Goal: Task Accomplishment & Management: Use online tool/utility

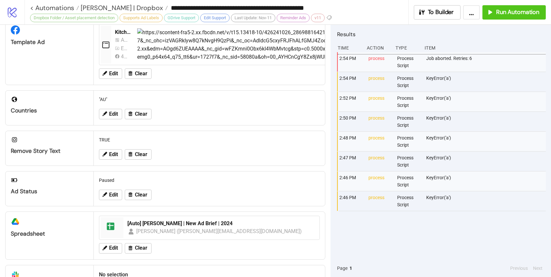
scroll to position [222, 0]
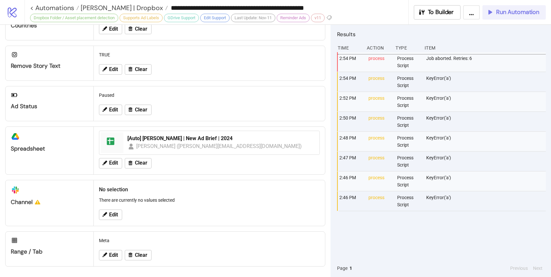
click at [508, 11] on span "Run Automation" at bounding box center [517, 12] width 43 height 8
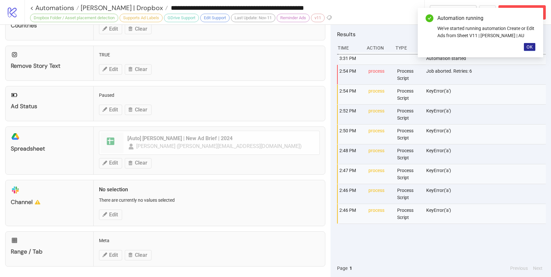
click at [529, 45] on span "OK" at bounding box center [529, 46] width 6 height 5
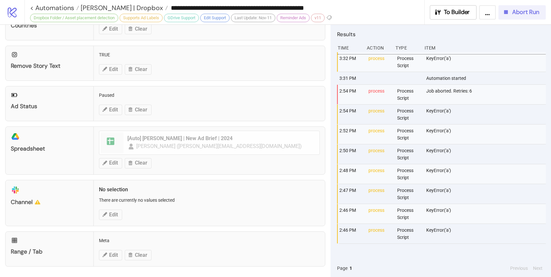
click at [515, 16] on button "Abort Run" at bounding box center [521, 12] width 47 height 14
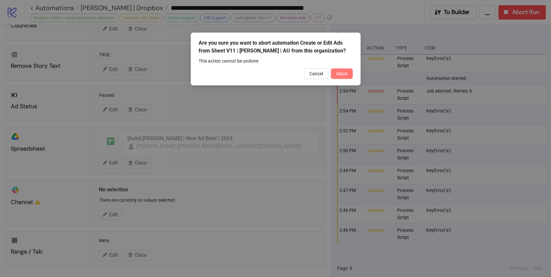
click at [341, 73] on span "Abort" at bounding box center [341, 73] width 11 height 5
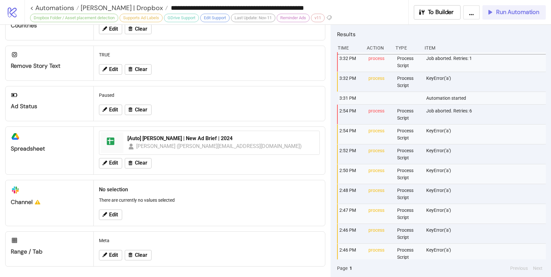
click at [511, 13] on span "Run Automation" at bounding box center [517, 12] width 43 height 8
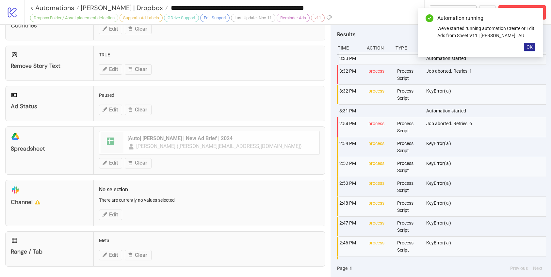
click at [529, 47] on span "OK" at bounding box center [529, 46] width 6 height 5
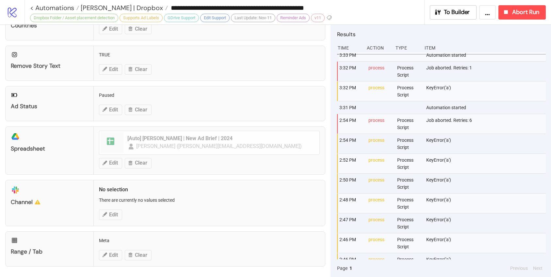
scroll to position [0, 0]
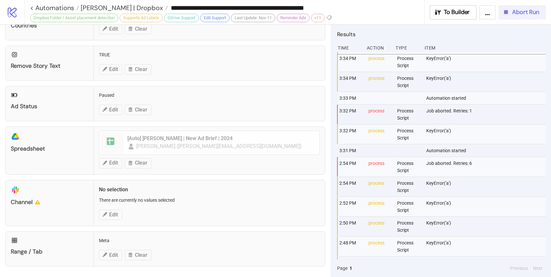
click at [530, 9] on span "Abort Run" at bounding box center [525, 12] width 27 height 8
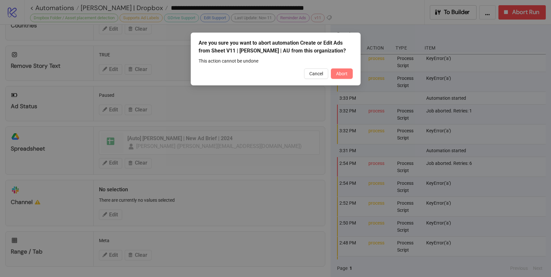
click at [349, 71] on button "Abort" at bounding box center [342, 74] width 22 height 10
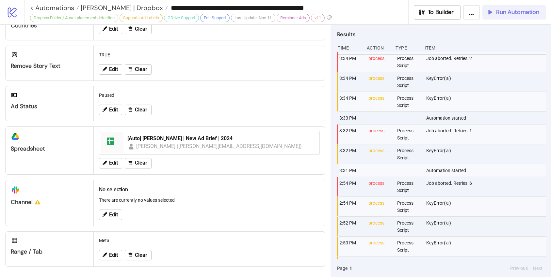
click at [491, 14] on icon "button" at bounding box center [489, 11] width 7 height 7
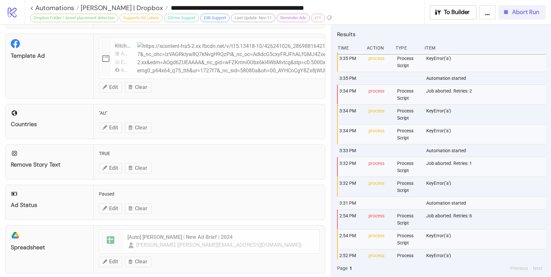
scroll to position [222, 0]
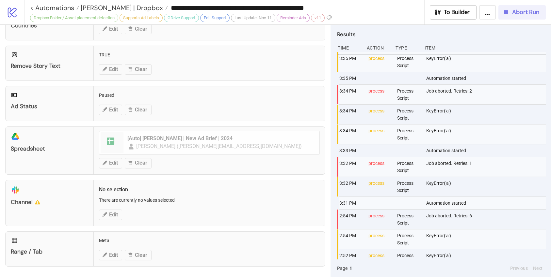
click at [520, 10] on span "Abort Run" at bounding box center [525, 12] width 27 height 8
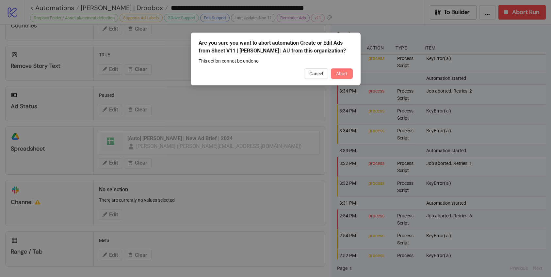
click at [336, 77] on button "Abort" at bounding box center [342, 74] width 22 height 10
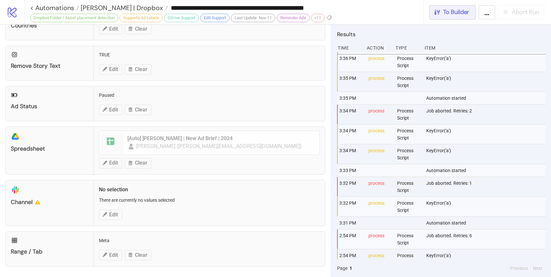
click at [451, 16] on button "To Builder" at bounding box center [452, 12] width 47 height 14
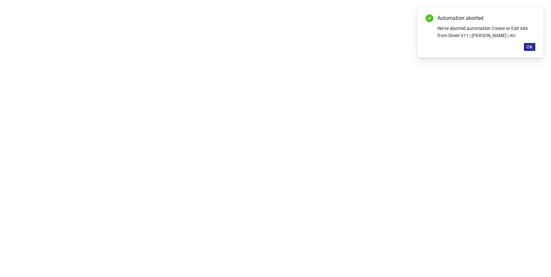
click at [529, 49] on span "OK" at bounding box center [529, 46] width 6 height 5
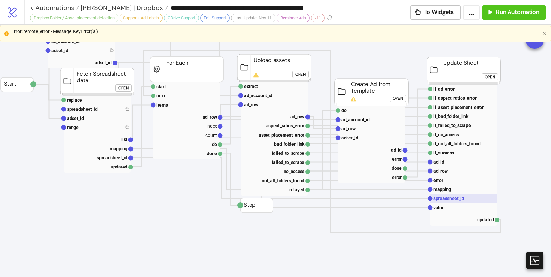
scroll to position [68, 0]
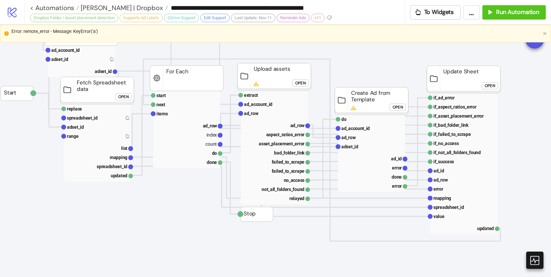
click at [10, 33] on div "Error: remote_error - Message: KeyError('a')" at bounding box center [275, 34] width 551 height 18
click at [520, 9] on span "Run Automation" at bounding box center [517, 12] width 43 height 8
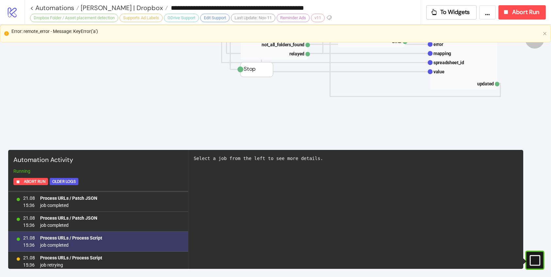
scroll to position [806, 0]
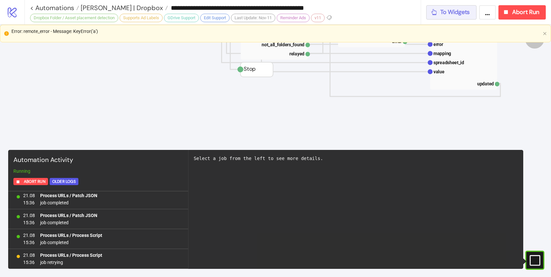
click at [442, 14] on span "To Widgets" at bounding box center [455, 12] width 30 height 8
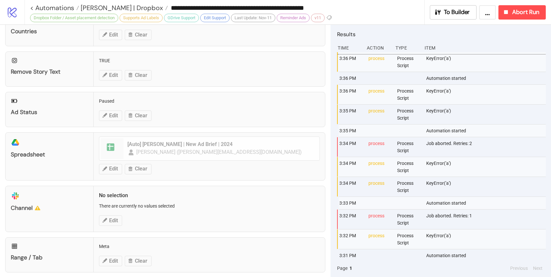
scroll to position [222, 0]
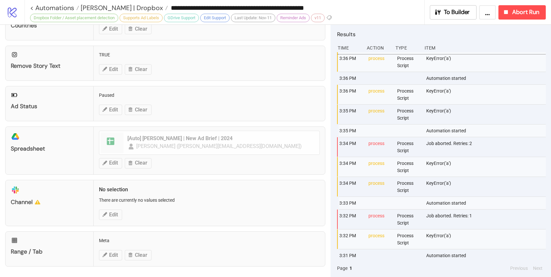
click at [523, 21] on div "**********" at bounding box center [287, 12] width 526 height 24
click at [522, 15] on span "Abort Run" at bounding box center [525, 12] width 27 height 8
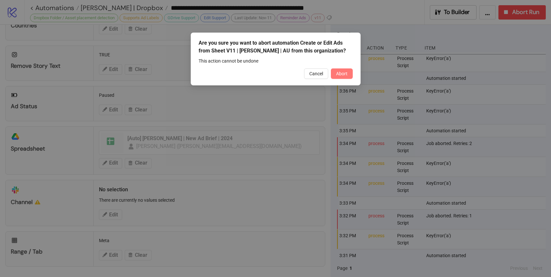
click at [347, 76] on button "Abort" at bounding box center [342, 74] width 22 height 10
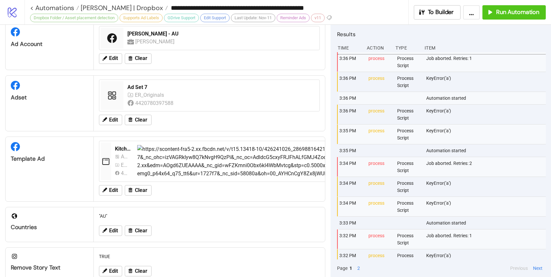
scroll to position [38, 0]
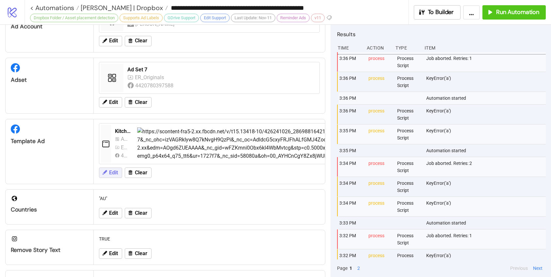
click at [112, 173] on span "Edit" at bounding box center [113, 173] width 9 height 6
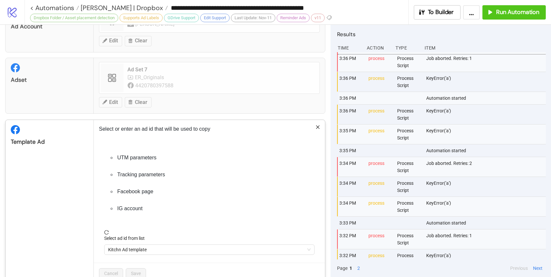
click at [316, 129] on icon "close" at bounding box center [318, 127] width 4 height 4
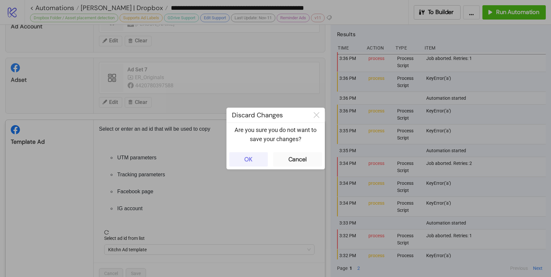
click at [250, 163] on div "OK" at bounding box center [248, 160] width 8 height 8
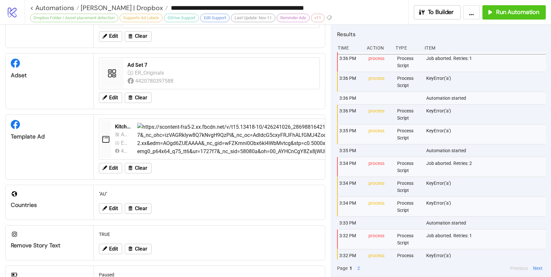
scroll to position [48, 0]
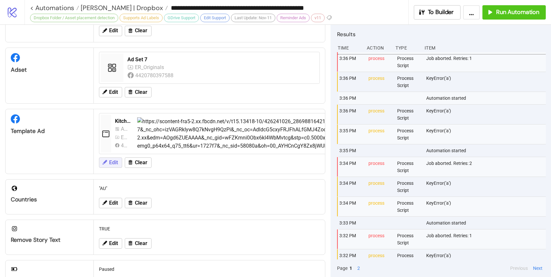
click at [109, 165] on span "Edit" at bounding box center [113, 163] width 9 height 6
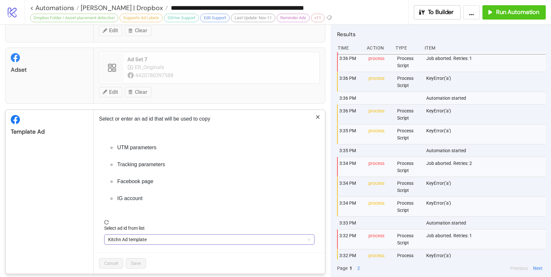
click at [157, 238] on span "Kitchn Ad template" at bounding box center [209, 240] width 202 height 10
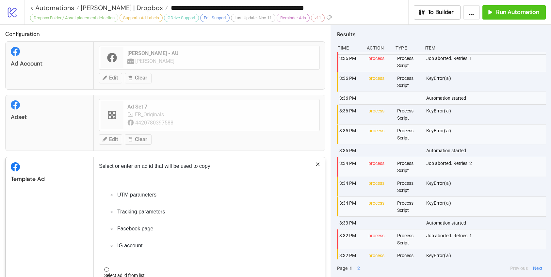
scroll to position [0, 0]
click at [118, 6] on span "[PERSON_NAME] | Dropbox" at bounding box center [121, 8] width 84 height 8
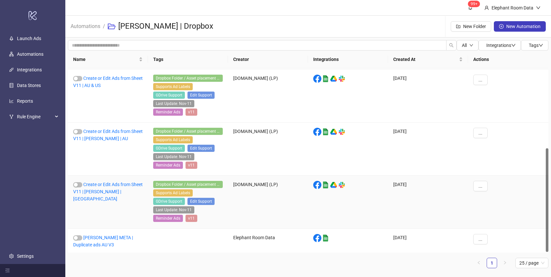
scroll to position [142, 0]
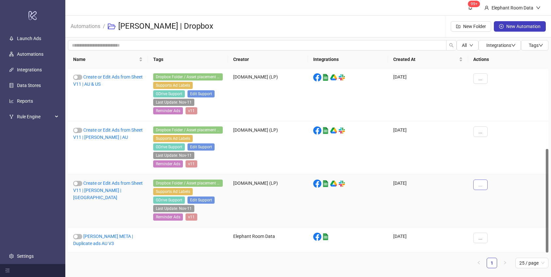
click at [485, 187] on button "..." at bounding box center [480, 185] width 14 height 10
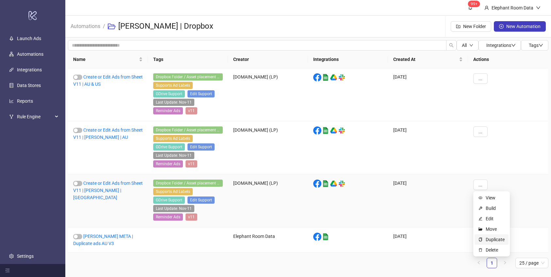
click at [499, 241] on span "Duplicate" at bounding box center [494, 239] width 19 height 7
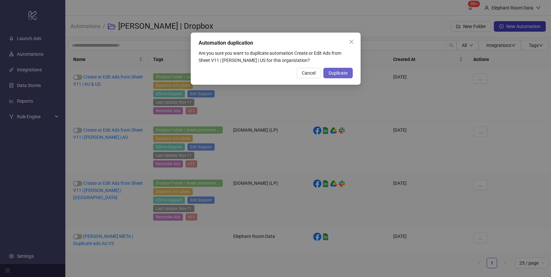
click at [347, 73] on span "Duplicate" at bounding box center [337, 73] width 19 height 5
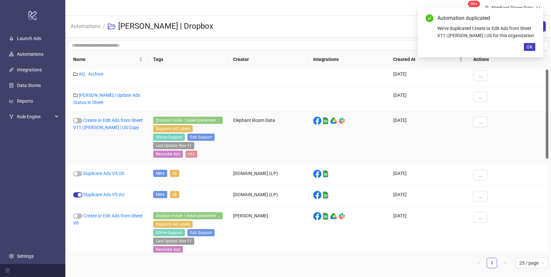
scroll to position [0, 0]
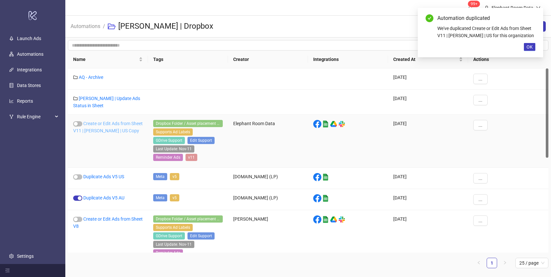
click at [124, 130] on link "Create or Edit Ads from Sheet V11 | Anna Quan | US Copy" at bounding box center [108, 127] width 70 height 12
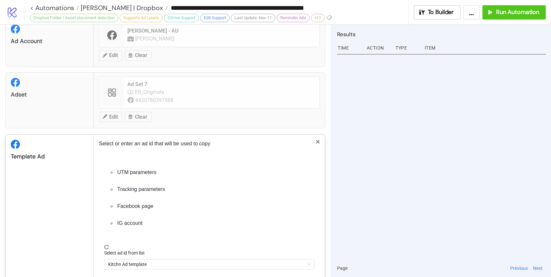
type input "**********"
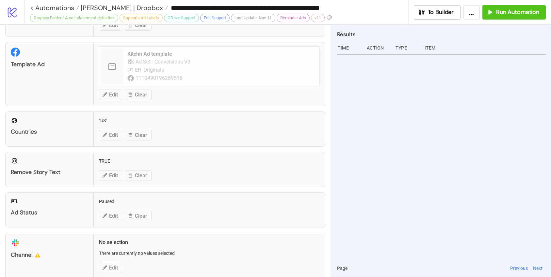
scroll to position [158, 0]
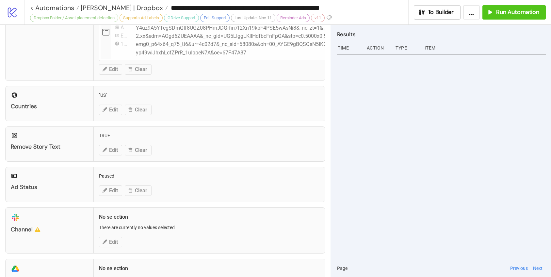
click at [386, 153] on div at bounding box center [441, 156] width 209 height 208
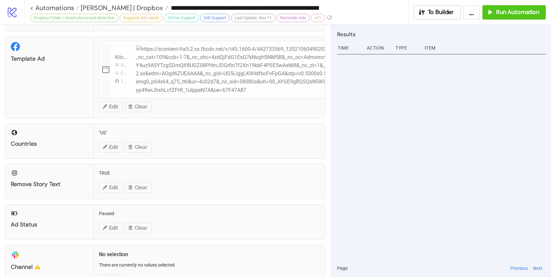
scroll to position [0, 0]
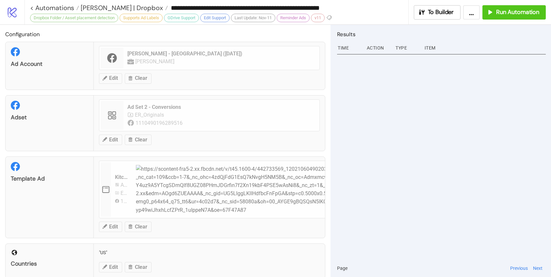
drag, startPoint x: 415, startPoint y: 82, endPoint x: 166, endPoint y: 47, distance: 251.5
click at [413, 82] on div at bounding box center [441, 156] width 209 height 208
click at [114, 10] on span "[PERSON_NAME] | Dropbox" at bounding box center [121, 8] width 84 height 8
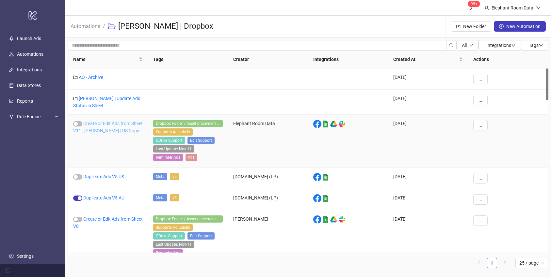
click at [116, 128] on link "Create or Edit Ads from Sheet V11 | Anna Quan | US Copy" at bounding box center [108, 127] width 70 height 12
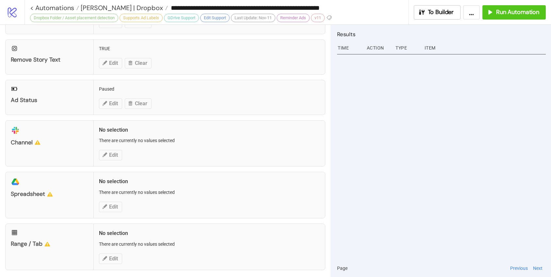
scroll to position [248, 0]
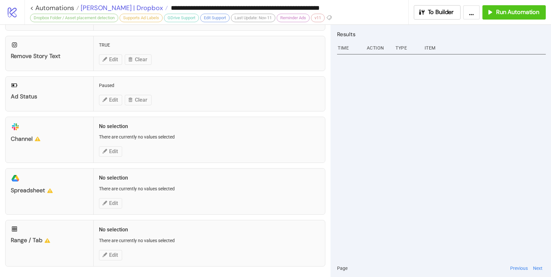
click at [118, 9] on span "[PERSON_NAME] | Dropbox" at bounding box center [121, 8] width 84 height 8
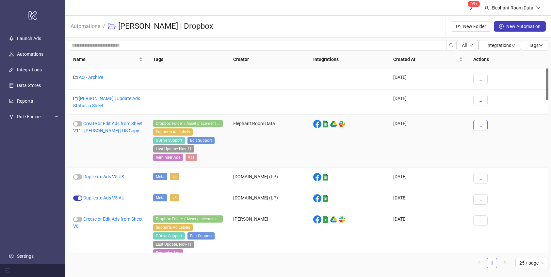
click at [480, 127] on span "..." at bounding box center [480, 125] width 4 height 5
click at [495, 158] on span "Edit" at bounding box center [494, 159] width 19 height 7
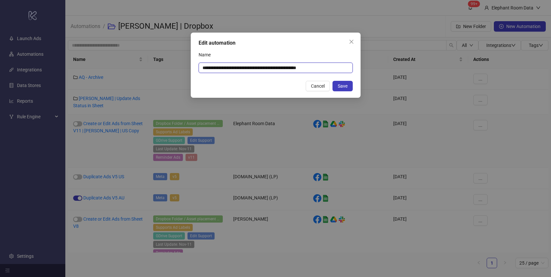
drag, startPoint x: 303, startPoint y: 67, endPoint x: 328, endPoint y: 67, distance: 25.1
click at [328, 67] on input "**********" at bounding box center [275, 68] width 154 height 10
type input "**********"
click at [348, 89] on button "Save" at bounding box center [342, 86] width 20 height 10
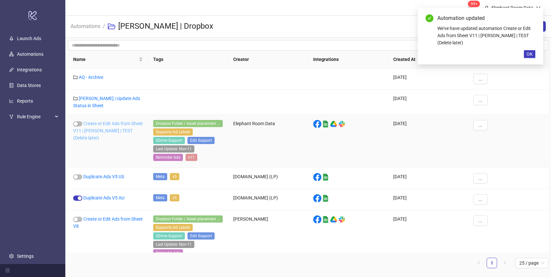
click at [118, 131] on link "Create or Edit Ads from Sheet V11 | [PERSON_NAME] | TEST (Delete later)" at bounding box center [108, 131] width 70 height 20
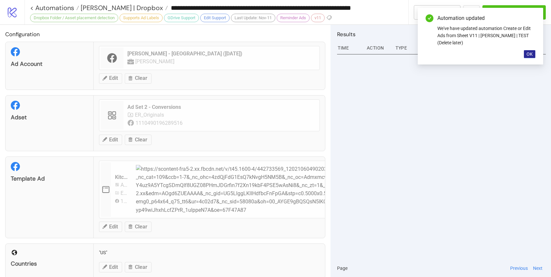
click at [531, 55] on span "OK" at bounding box center [529, 54] width 6 height 5
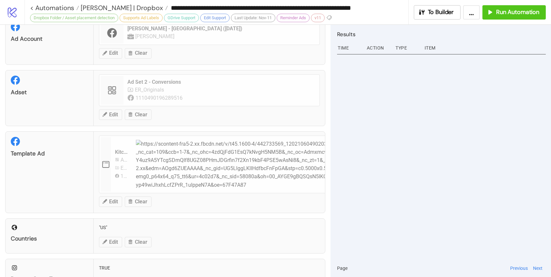
scroll to position [41, 0]
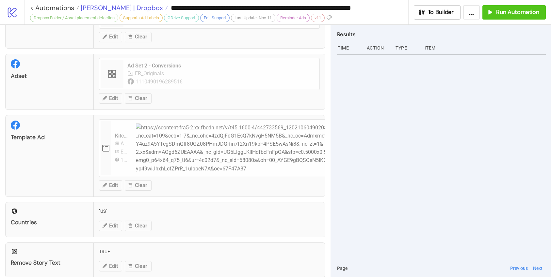
click at [122, 9] on span "[PERSON_NAME] | Dropbox" at bounding box center [121, 8] width 84 height 8
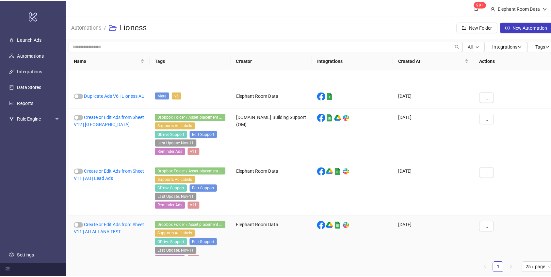
scroll to position [134, 0]
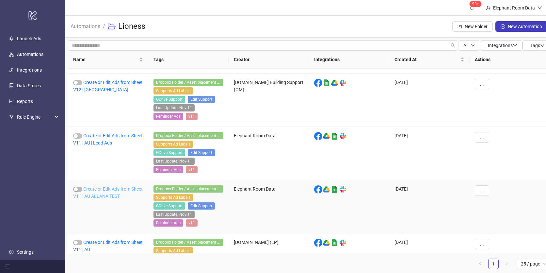
click at [114, 198] on link "Create or Edit Ads from Sheet V11 | AU ALLANA TEST" at bounding box center [108, 192] width 70 height 12
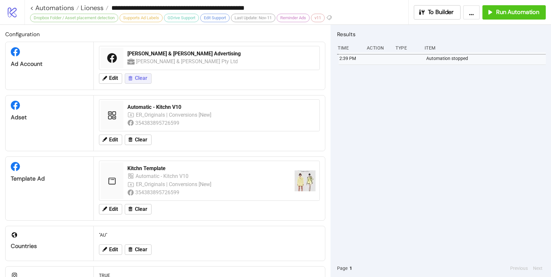
click at [141, 80] on span "Clear" at bounding box center [141, 78] width 12 height 6
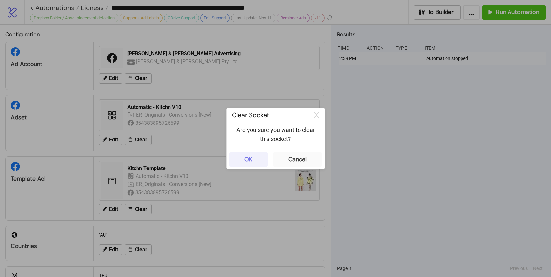
click at [242, 164] on button "OK" at bounding box center [248, 159] width 39 height 14
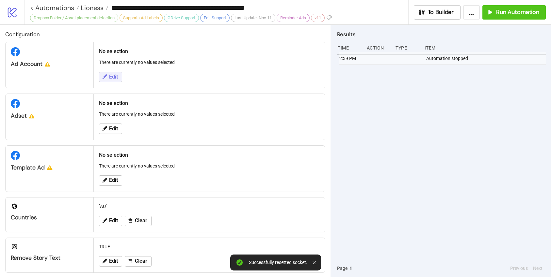
click at [111, 76] on span "Edit" at bounding box center [113, 77] width 9 height 6
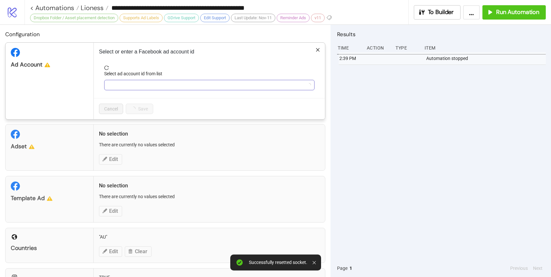
click at [119, 90] on input "Select ad account id from list" at bounding box center [206, 85] width 196 height 10
type input "****"
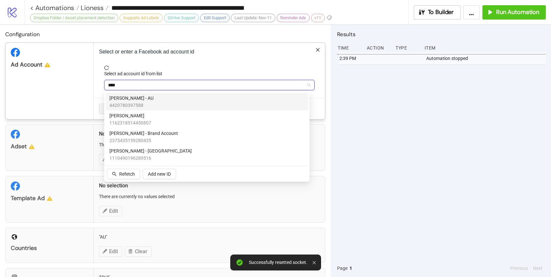
click at [144, 97] on div "[PERSON_NAME] - AU 4420780397588" at bounding box center [206, 102] width 195 height 14
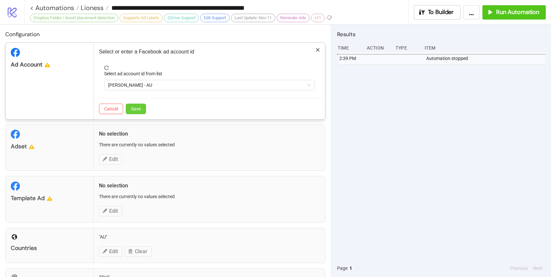
click at [141, 104] on button "Save" at bounding box center [136, 109] width 20 height 10
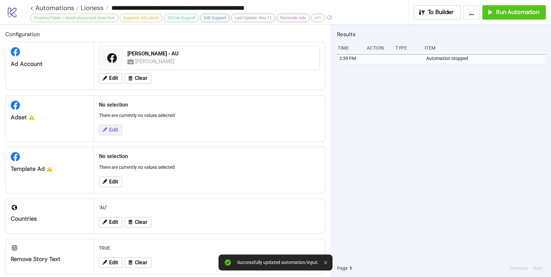
click at [103, 131] on icon at bounding box center [105, 130] width 6 height 6
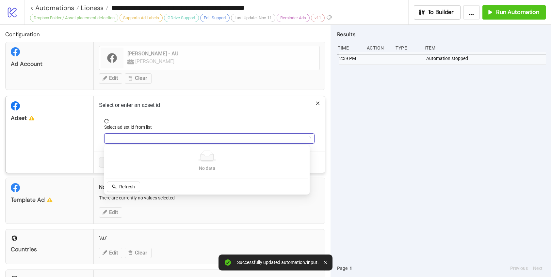
click at [126, 139] on input "Select ad set id from list" at bounding box center [206, 139] width 196 height 10
click at [133, 185] on span "Refresh" at bounding box center [127, 186] width 16 height 5
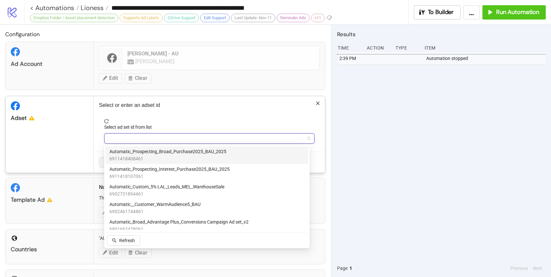
click at [107, 236] on button "Refresh" at bounding box center [123, 241] width 33 height 10
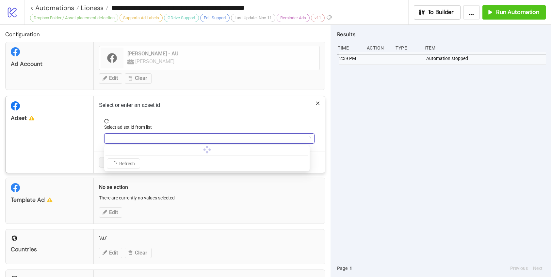
click at [107, 159] on button "Refresh" at bounding box center [123, 164] width 33 height 10
click at [172, 136] on input "Select ad set id from list" at bounding box center [206, 139] width 196 height 10
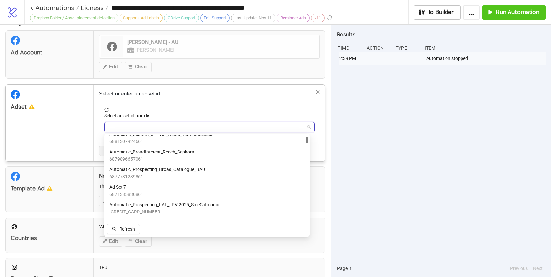
scroll to position [122, 0]
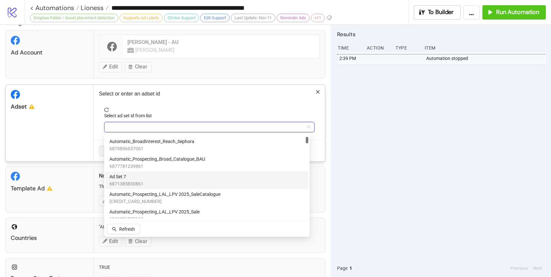
click at [147, 174] on div "Ad Set 7 6871385830861" at bounding box center [206, 180] width 195 height 14
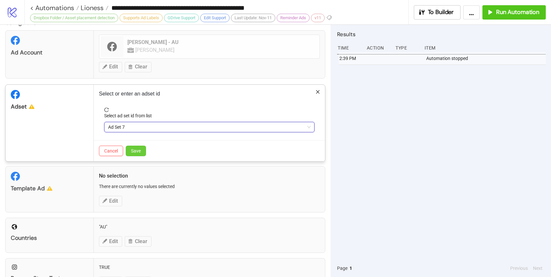
click at [139, 149] on span "Save" at bounding box center [136, 151] width 10 height 5
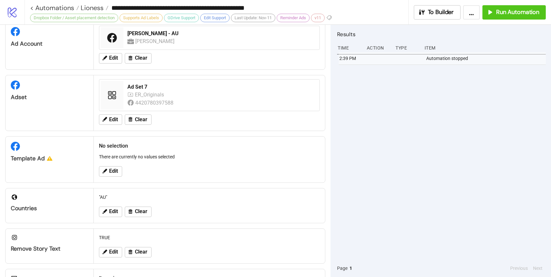
scroll to position [21, 0]
click at [116, 171] on span "Edit" at bounding box center [113, 171] width 9 height 6
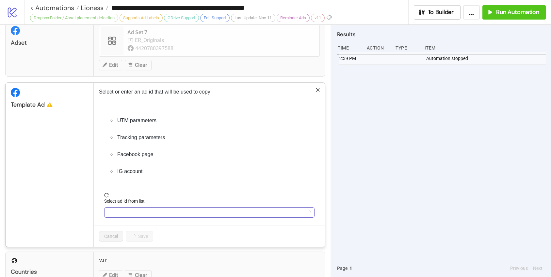
scroll to position [78, 0]
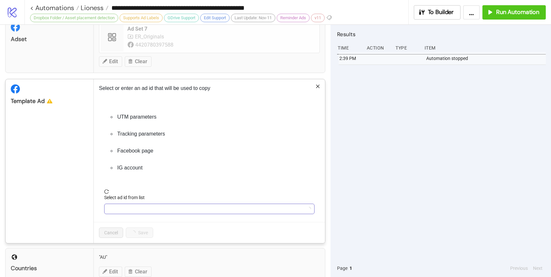
click at [119, 208] on input "Select ad id from list" at bounding box center [206, 209] width 196 height 10
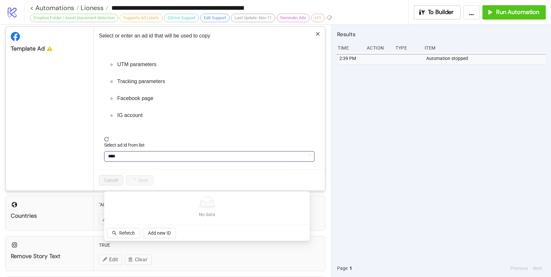
scroll to position [138, 0]
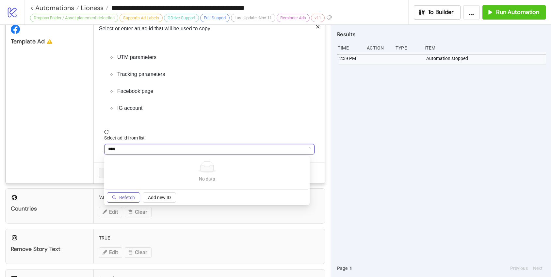
type input "****"
click at [128, 198] on span "Refetch" at bounding box center [127, 197] width 16 height 5
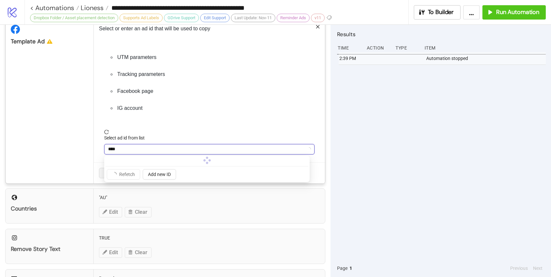
click at [151, 150] on input "****" at bounding box center [206, 150] width 196 height 10
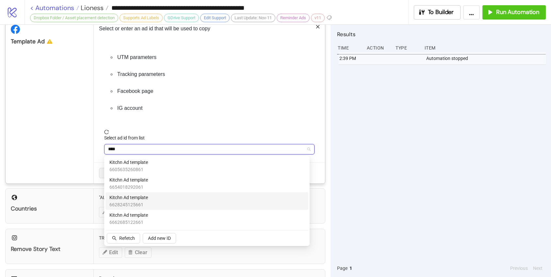
type input "****"
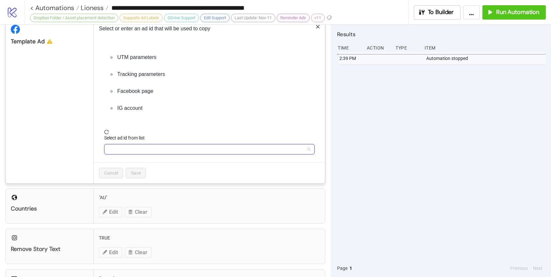
click at [139, 149] on input "Select ad id from list" at bounding box center [206, 150] width 196 height 10
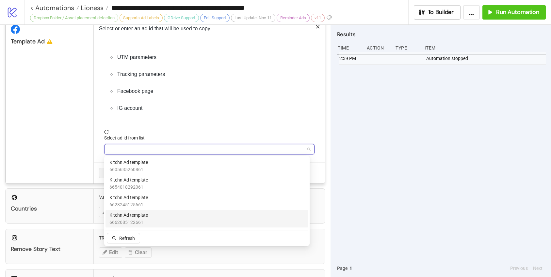
click at [159, 217] on div "Kitchn Ad template 6662685122661" at bounding box center [206, 219] width 195 height 14
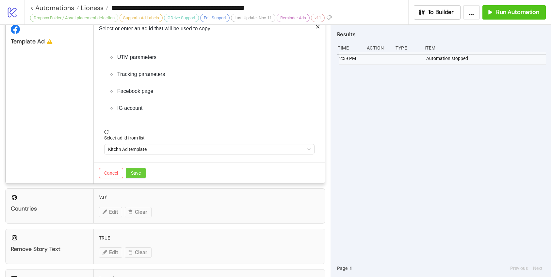
click at [134, 175] on span "Save" at bounding box center [136, 173] width 10 height 5
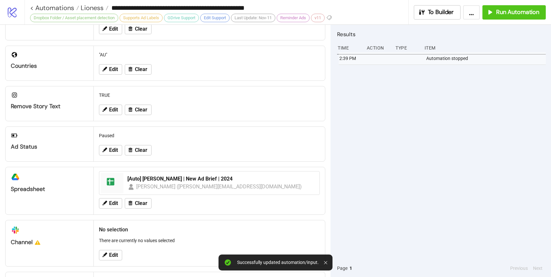
scroll to position [194, 0]
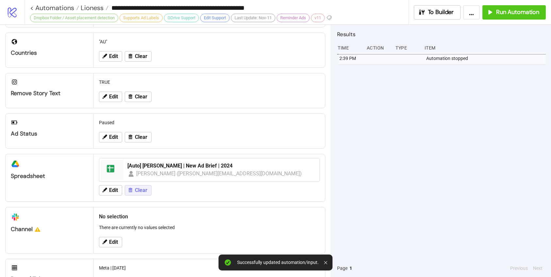
click at [142, 190] on span "Clear" at bounding box center [141, 191] width 12 height 6
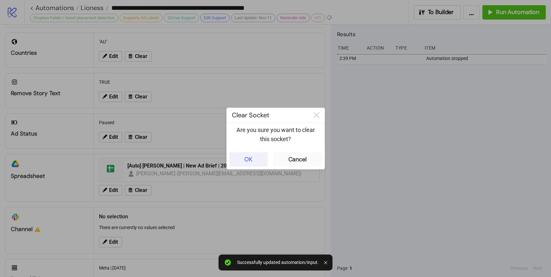
click at [252, 159] on button "OK" at bounding box center [248, 159] width 39 height 14
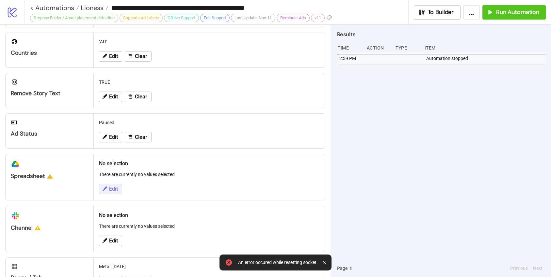
click at [115, 193] on button "Edit" at bounding box center [110, 189] width 23 height 10
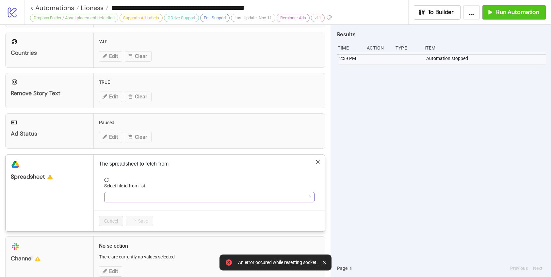
click at [128, 193] on input "Select file id from list" at bounding box center [206, 198] width 196 height 10
type input "*"
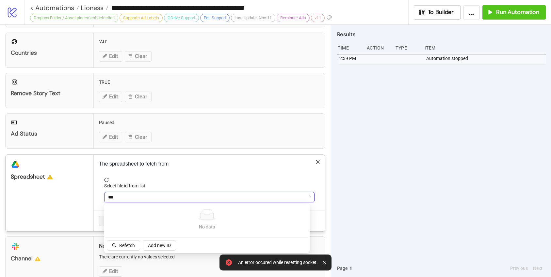
type input "****"
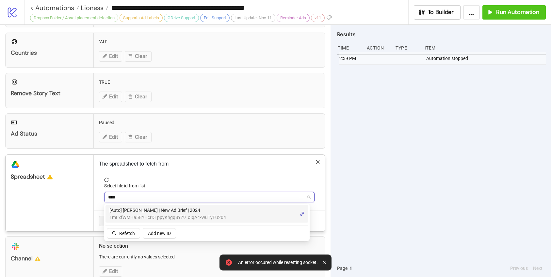
click at [147, 218] on span "1mLxfWMHa5BYHcrDLppyKhgqSYZ9_oIqA4-WuTyEU204" at bounding box center [167, 217] width 117 height 7
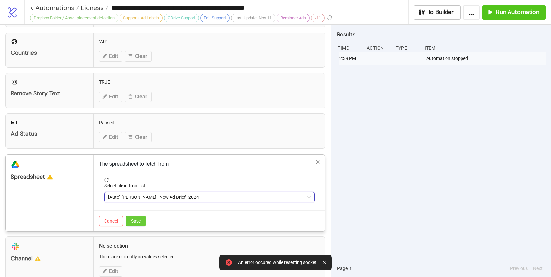
click at [138, 221] on span "Save" at bounding box center [136, 221] width 10 height 5
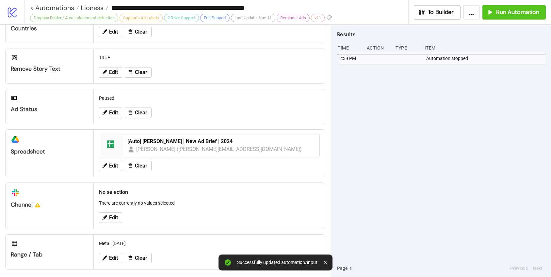
scroll to position [221, 0]
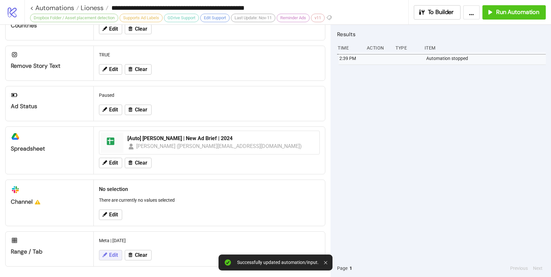
click at [112, 260] on button "Edit" at bounding box center [110, 255] width 23 height 10
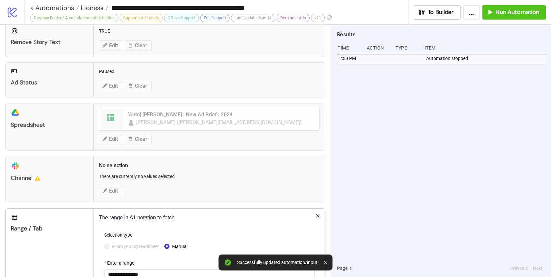
scroll to position [285, 0]
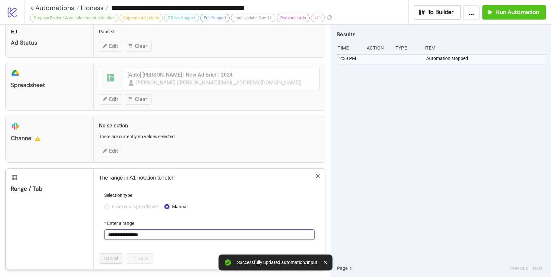
drag, startPoint x: 153, startPoint y: 234, endPoint x: 68, endPoint y: 224, distance: 85.5
click at [102, 232] on form "**********" at bounding box center [209, 220] width 221 height 56
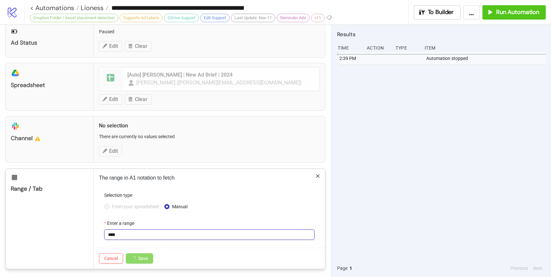
type input "****"
click at [124, 243] on form "Selection type From your spreadsheet Manual Enter a range ****" at bounding box center [209, 220] width 221 height 56
click at [139, 260] on span "Save" at bounding box center [136, 258] width 10 height 5
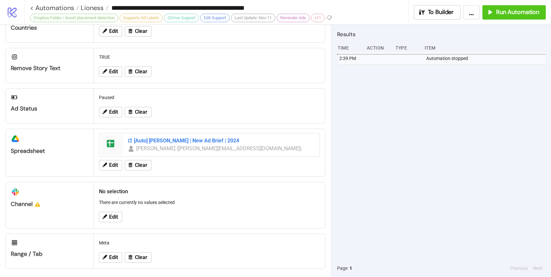
scroll to position [221, 0]
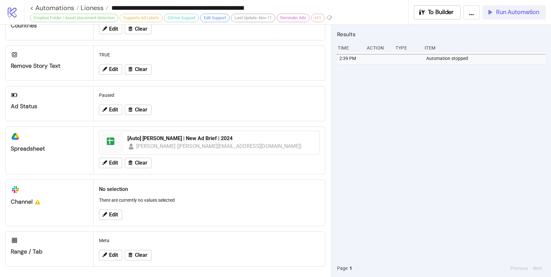
click at [494, 11] on div "Run Automation" at bounding box center [512, 12] width 53 height 8
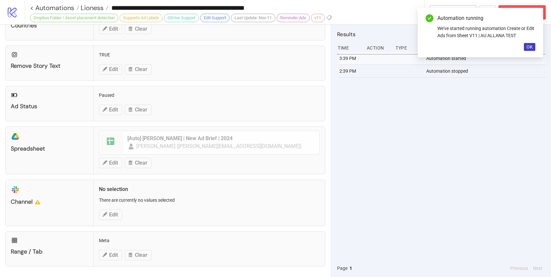
drag, startPoint x: 531, startPoint y: 46, endPoint x: 522, endPoint y: 74, distance: 30.1
click at [531, 46] on span "OK" at bounding box center [529, 46] width 6 height 5
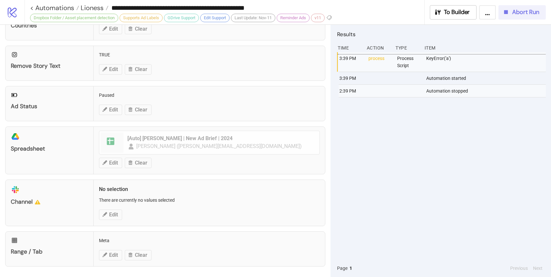
click at [510, 15] on div "Abort Run" at bounding box center [520, 12] width 37 height 8
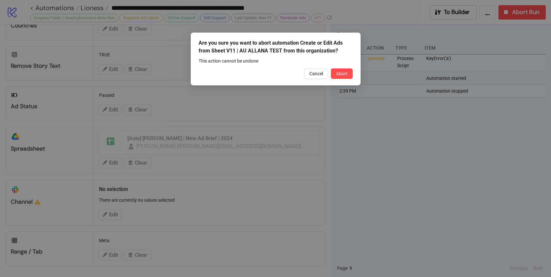
click at [343, 79] on div "Are you sure you want to abort automation Create or Edit Ads from Sheet V11 | A…" at bounding box center [276, 59] width 170 height 53
click at [342, 76] on span "Abort" at bounding box center [341, 73] width 11 height 5
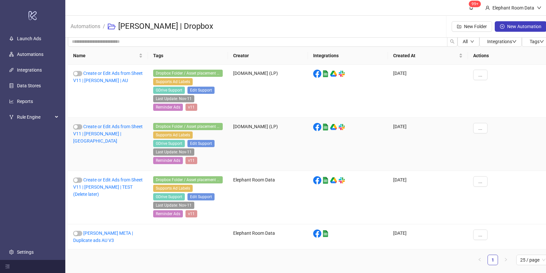
scroll to position [5, 0]
click at [121, 187] on link "Create or Edit Ads from Sheet V11 | [PERSON_NAME] | TEST (Delete later)" at bounding box center [108, 187] width 70 height 20
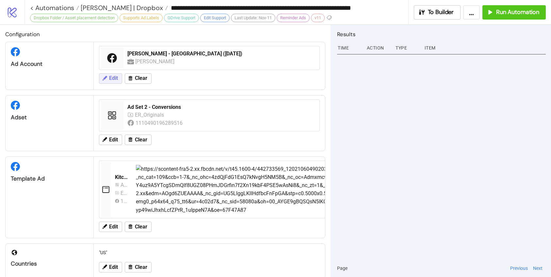
click at [109, 79] on span "Edit" at bounding box center [113, 78] width 9 height 6
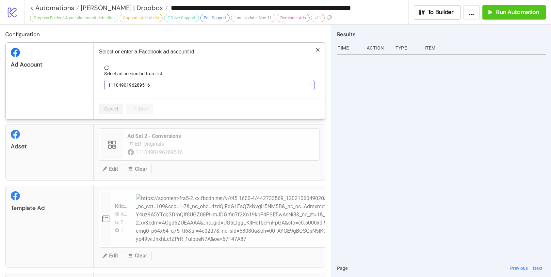
click at [120, 83] on span "1110490196289516" at bounding box center [209, 85] width 202 height 10
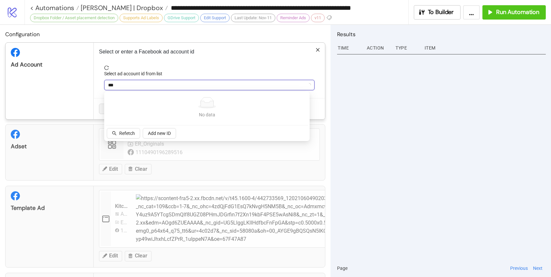
type input "****"
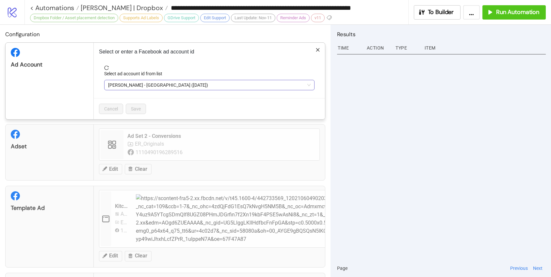
click at [130, 87] on span "[PERSON_NAME] - [GEOGRAPHIC_DATA] ([DATE])" at bounding box center [209, 85] width 202 height 10
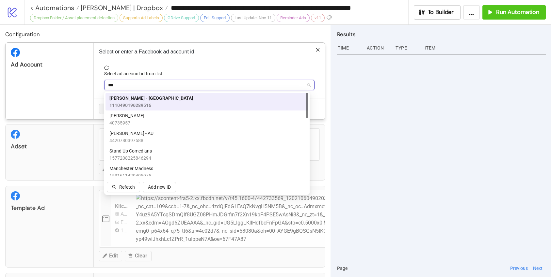
type input "****"
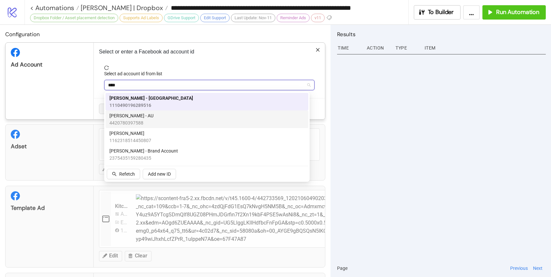
click at [158, 120] on div "[PERSON_NAME] - AU 4420780397588" at bounding box center [206, 119] width 195 height 14
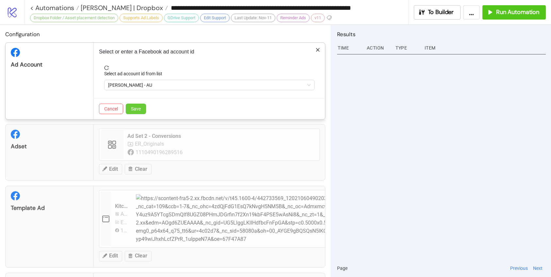
click at [138, 111] on span "Save" at bounding box center [136, 108] width 10 height 5
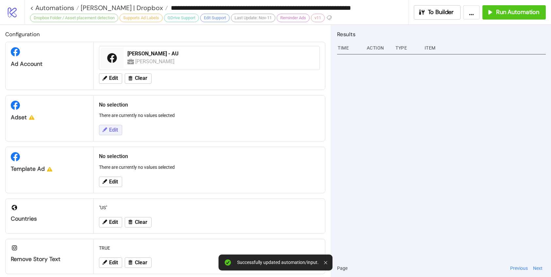
click at [104, 131] on icon at bounding box center [104, 130] width 5 height 5
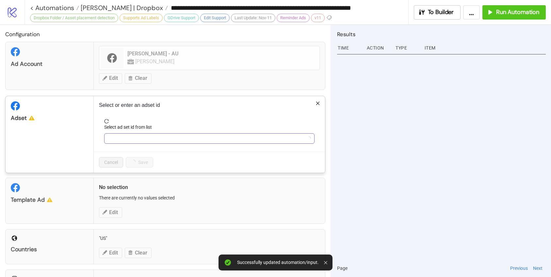
click at [117, 136] on input "Select ad set id from list" at bounding box center [206, 139] width 196 height 10
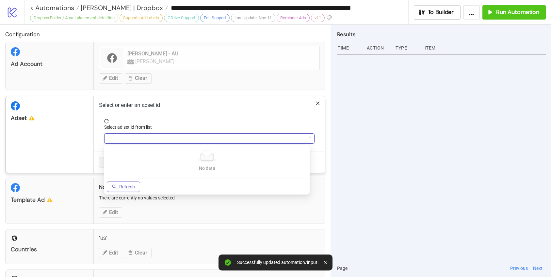
click at [125, 191] on button "Refresh" at bounding box center [123, 187] width 33 height 10
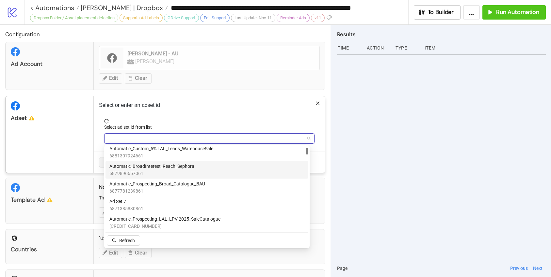
scroll to position [110, 0]
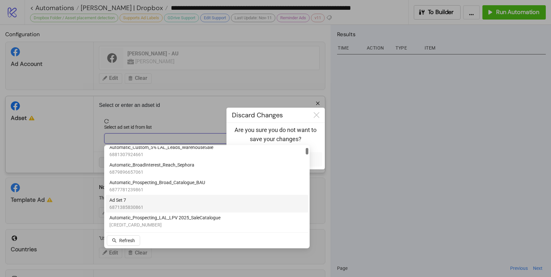
click at [153, 201] on div "Ad Set 7 6871385830861" at bounding box center [206, 204] width 195 height 14
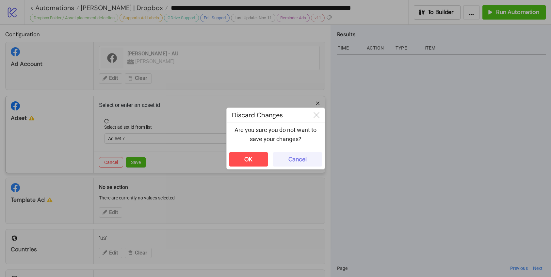
click at [288, 159] on div "Cancel" at bounding box center [297, 160] width 18 height 8
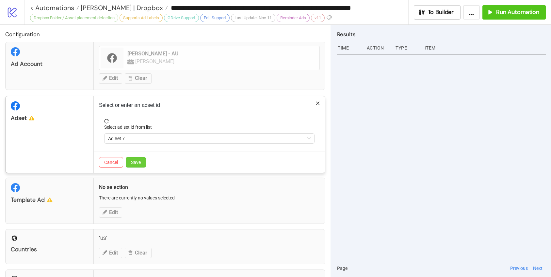
click at [142, 161] on button "Save" at bounding box center [136, 162] width 20 height 10
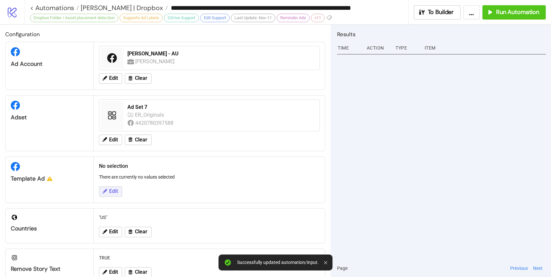
click at [112, 195] on button "Edit" at bounding box center [110, 192] width 23 height 10
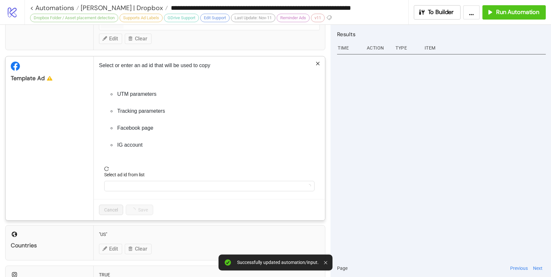
scroll to position [112, 0]
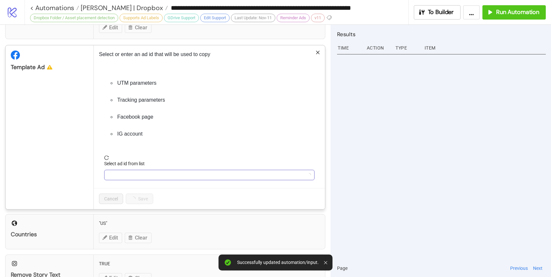
click at [124, 172] on input "Select ad id from list" at bounding box center [206, 175] width 196 height 10
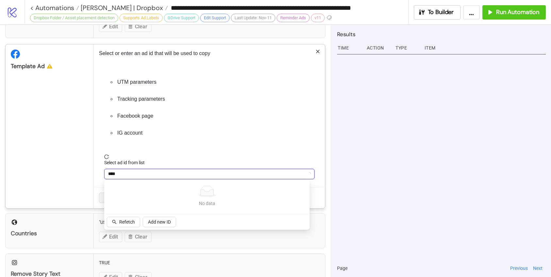
scroll to position [114, 0]
type input "****"
click at [115, 221] on icon "search" at bounding box center [114, 222] width 5 height 5
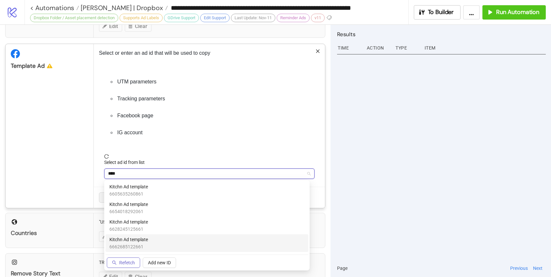
click at [154, 242] on div "Kitchn Ad template 6662685122661" at bounding box center [206, 243] width 195 height 14
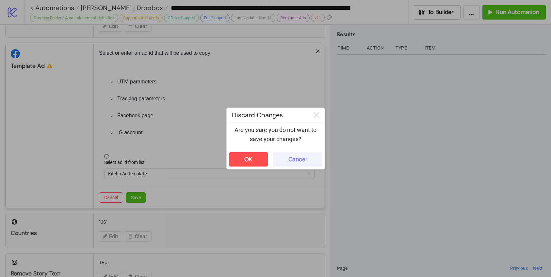
click at [301, 161] on div "Cancel" at bounding box center [297, 160] width 18 height 8
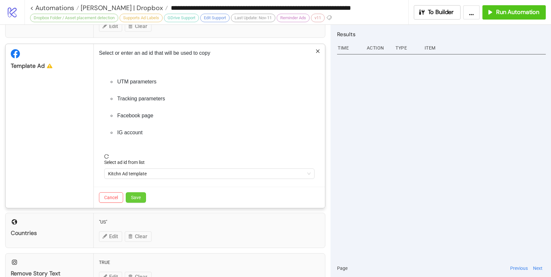
click at [138, 197] on span "Save" at bounding box center [136, 197] width 10 height 5
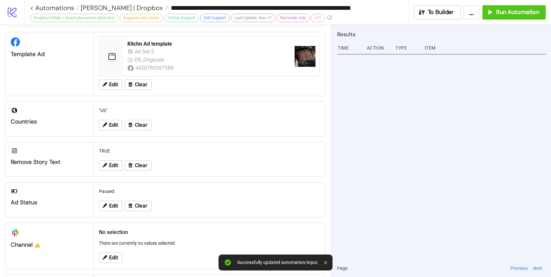
scroll to position [125, 0]
click at [115, 122] on span "Edit" at bounding box center [113, 125] width 9 height 6
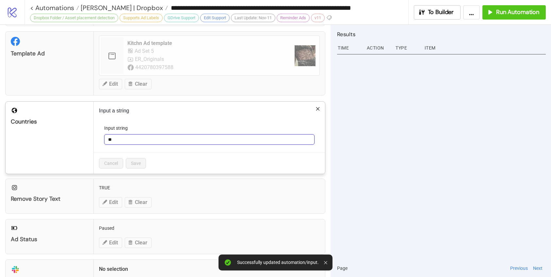
drag, startPoint x: 115, startPoint y: 140, endPoint x: 102, endPoint y: 137, distance: 12.9
click at [102, 137] on form "Input string **" at bounding box center [209, 139] width 221 height 28
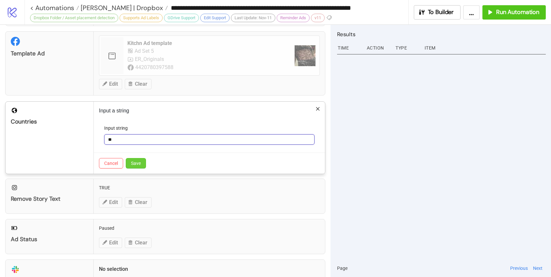
type input "**"
click at [138, 162] on span "Save" at bounding box center [136, 163] width 10 height 5
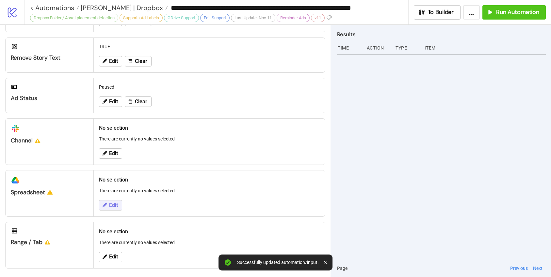
scroll to position [229, 0]
click at [114, 207] on span "Edit" at bounding box center [113, 205] width 9 height 6
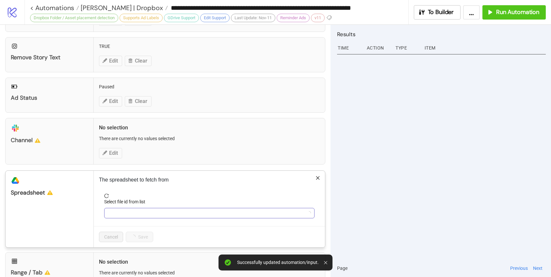
click at [123, 214] on input "Select file id from list" at bounding box center [206, 214] width 196 height 10
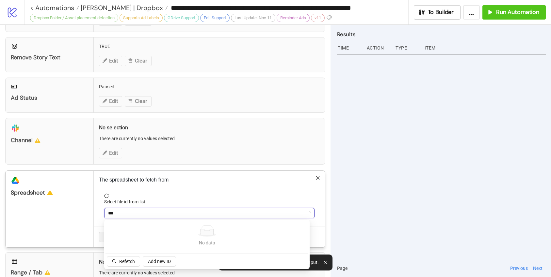
type input "****"
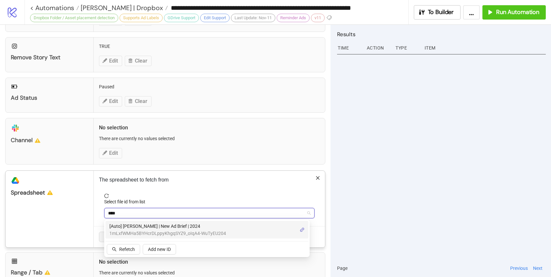
click at [163, 228] on span "[Auto] [PERSON_NAME] | New Ad Brief | 2024" at bounding box center [167, 226] width 117 height 7
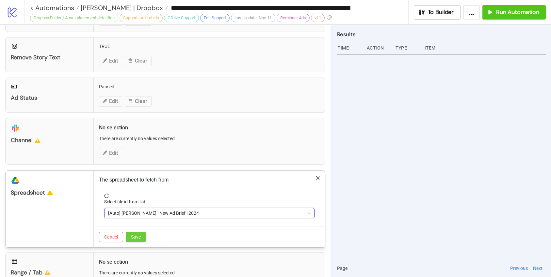
click at [142, 240] on button "Save" at bounding box center [136, 237] width 20 height 10
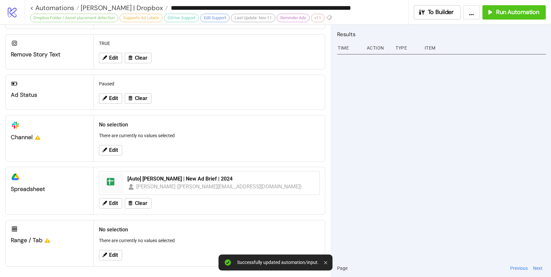
scroll to position [232, 0]
click at [118, 254] on button "Edit" at bounding box center [110, 255] width 23 height 10
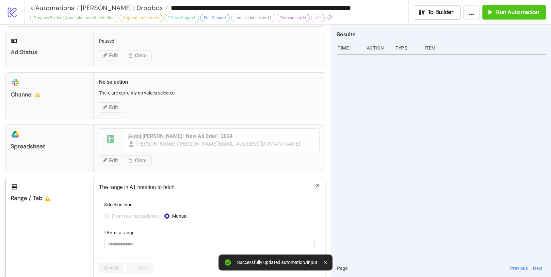
scroll to position [287, 0]
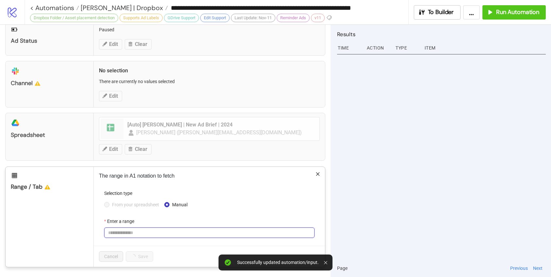
click at [121, 234] on input "Enter a range" at bounding box center [209, 233] width 210 height 10
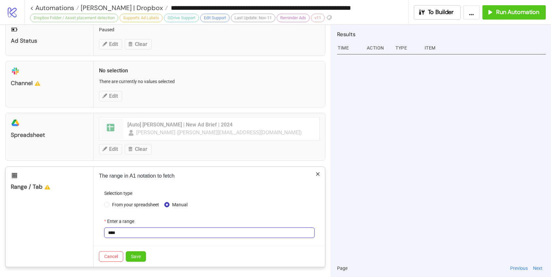
type input "****"
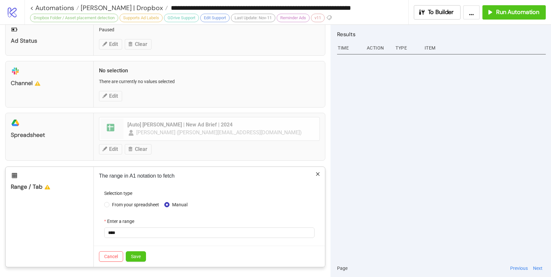
click at [136, 251] on div "Cancel Save" at bounding box center [209, 256] width 231 height 21
click at [131, 256] on span "Save" at bounding box center [136, 256] width 10 height 5
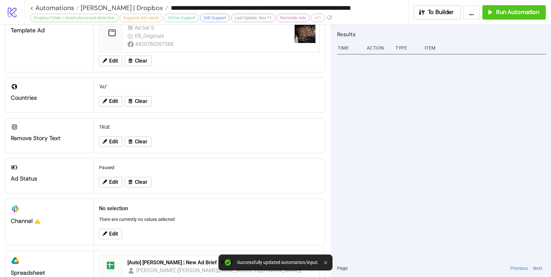
scroll to position [196, 0]
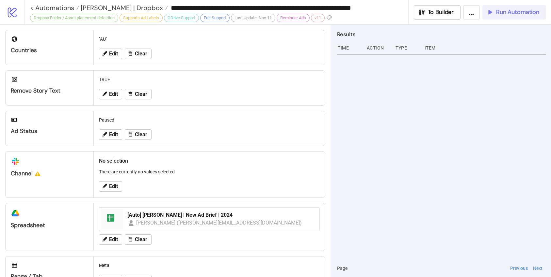
click at [533, 17] on button "Run Automation" at bounding box center [513, 12] width 63 height 14
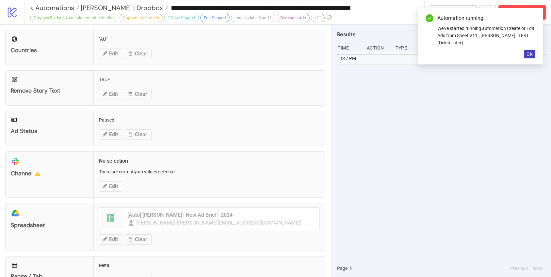
drag, startPoint x: 533, startPoint y: 54, endPoint x: 511, endPoint y: 86, distance: 38.6
click at [533, 54] on button "OK" at bounding box center [529, 54] width 11 height 8
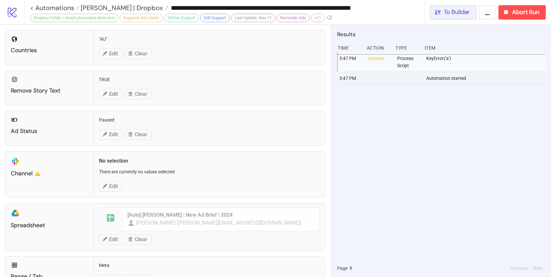
click at [458, 11] on span "To Builder" at bounding box center [457, 12] width 26 height 8
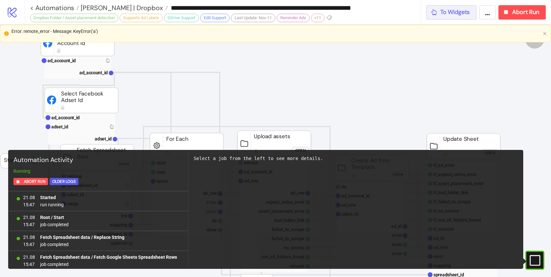
click at [439, 15] on div "To Widgets" at bounding box center [449, 12] width 39 height 8
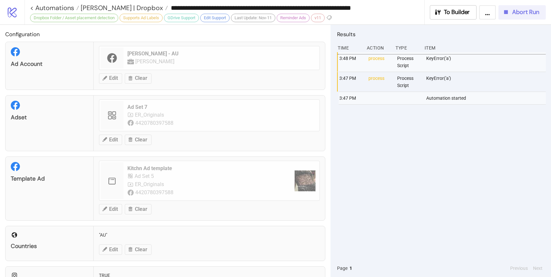
click at [516, 12] on span "Abort Run" at bounding box center [525, 12] width 27 height 8
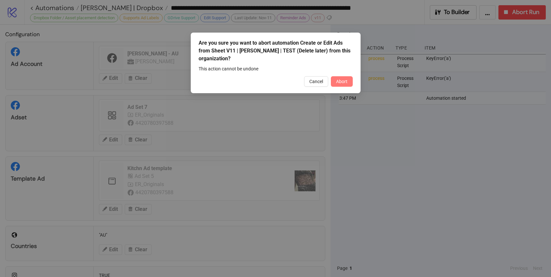
click at [349, 80] on button "Abort" at bounding box center [342, 81] width 22 height 10
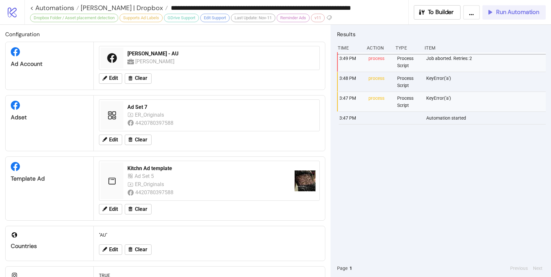
click at [509, 12] on span "Run Automation" at bounding box center [517, 12] width 43 height 8
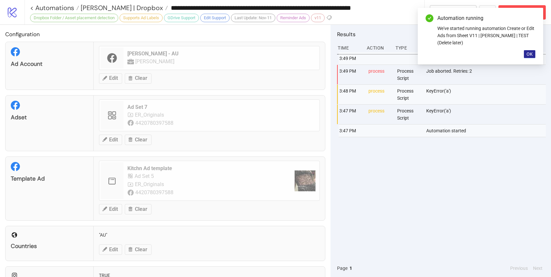
click at [525, 54] on button "OK" at bounding box center [529, 54] width 11 height 8
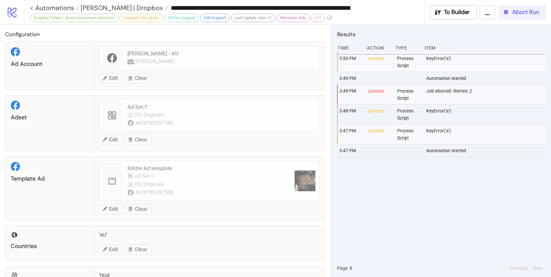
click at [516, 14] on span "Abort Run" at bounding box center [525, 12] width 27 height 8
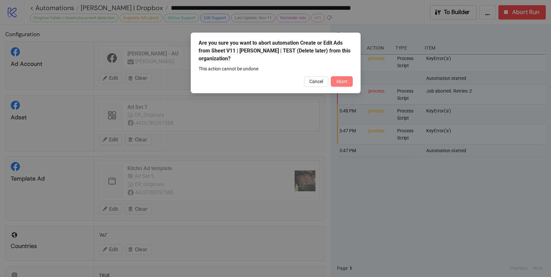
click at [340, 80] on span "Abort" at bounding box center [341, 81] width 11 height 5
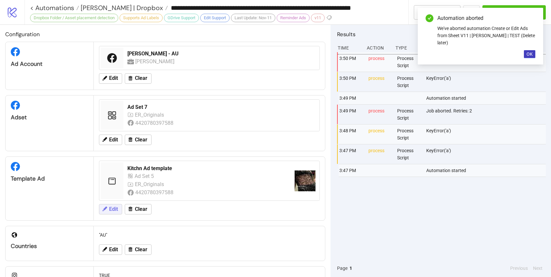
click at [118, 210] on button "Edit" at bounding box center [110, 209] width 23 height 10
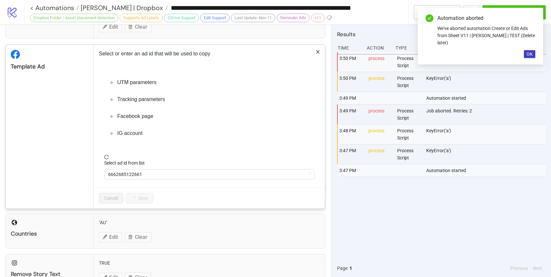
scroll to position [124, 0]
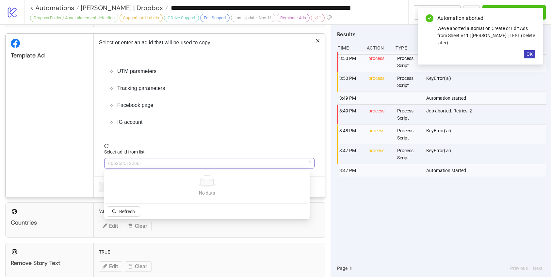
click at [127, 165] on span "6662685122661" at bounding box center [209, 164] width 202 height 10
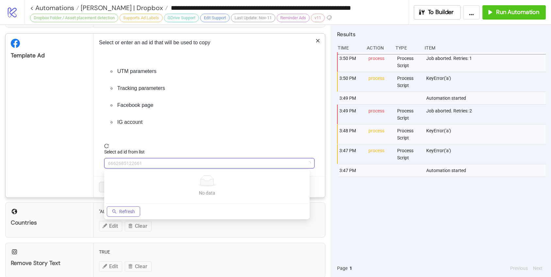
click at [120, 212] on span "Refresh" at bounding box center [127, 211] width 16 height 5
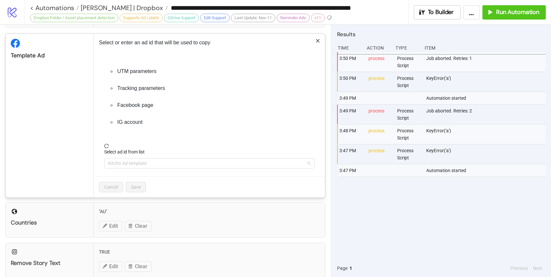
click at [158, 165] on span "Kitchn Ad template" at bounding box center [209, 164] width 202 height 10
click at [149, 163] on span "Kitchn Ad template" at bounding box center [209, 164] width 202 height 10
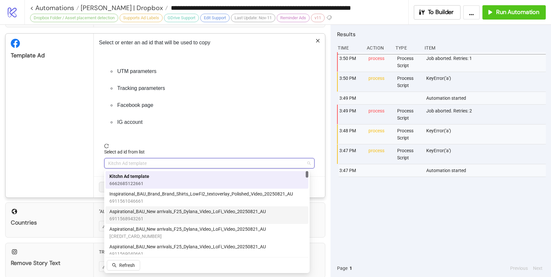
click at [221, 212] on span "Aspirational_BAU_New arrivals_F25_Dylana_Video_LoFi_Video_20250821_AU" at bounding box center [187, 211] width 156 height 7
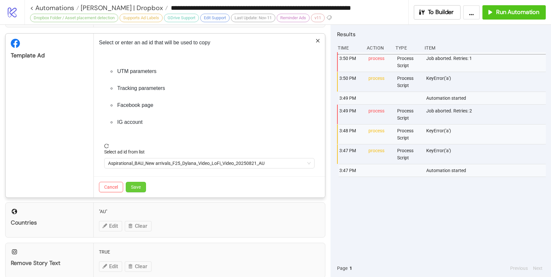
click at [133, 192] on button "Save" at bounding box center [136, 187] width 20 height 10
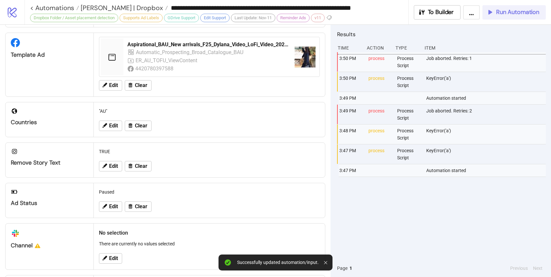
click at [495, 17] on button "Run Automation" at bounding box center [513, 12] width 63 height 14
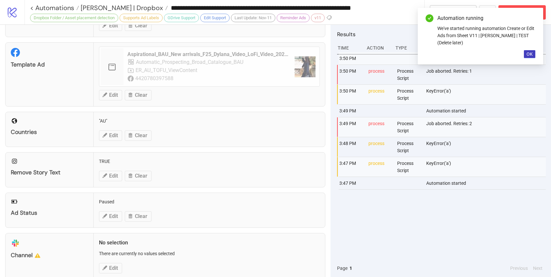
scroll to position [114, 0]
click at [525, 53] on button "OK" at bounding box center [529, 54] width 11 height 8
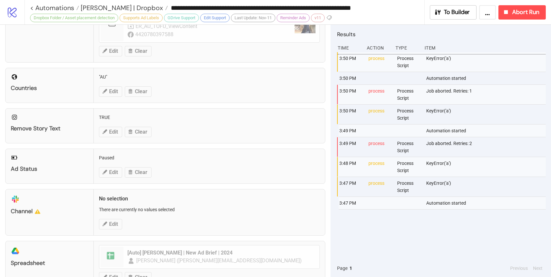
scroll to position [221, 0]
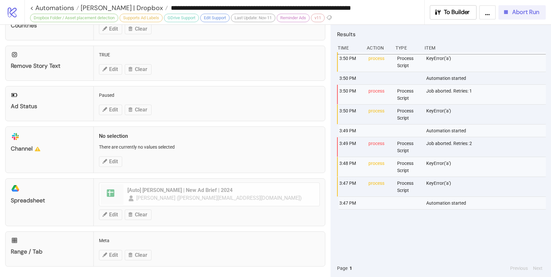
click at [530, 17] on button "Abort Run" at bounding box center [521, 12] width 47 height 14
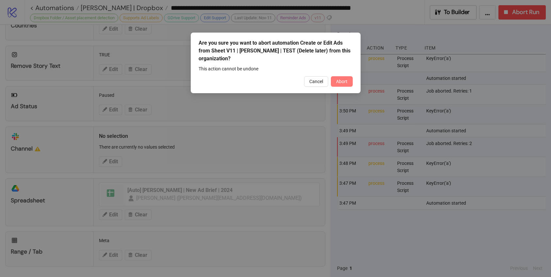
click at [343, 81] on span "Abort" at bounding box center [341, 81] width 11 height 5
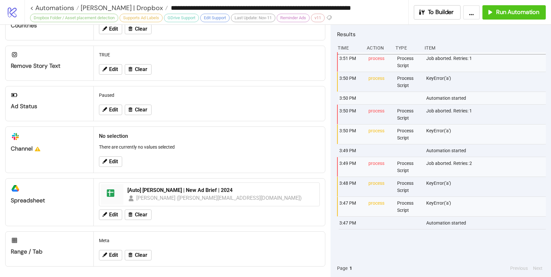
click at [352, 243] on div "3:51 PM process Process Script Job aborted. Retries: 1 3:50 PM process Process …" at bounding box center [441, 156] width 209 height 208
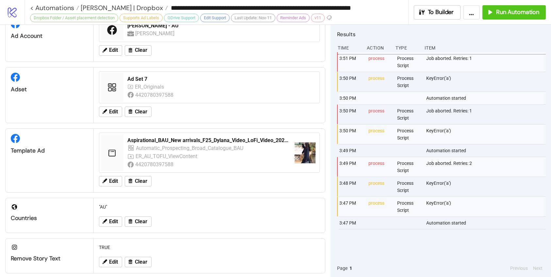
scroll to position [0, 0]
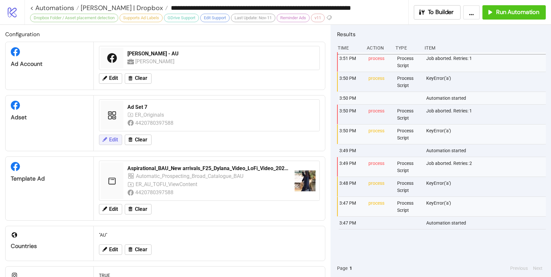
click at [112, 141] on span "Edit" at bounding box center [113, 140] width 9 height 6
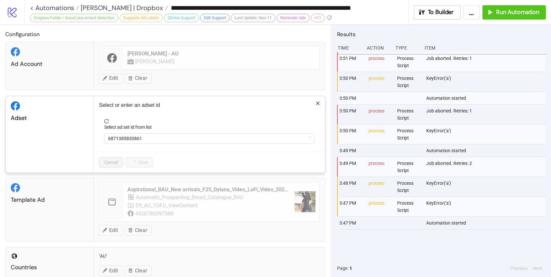
click at [314, 100] on div "Select or enter an adset id Select ad set id from list 6871385830861 Cancel Save" at bounding box center [209, 134] width 231 height 77
click at [315, 103] on icon "close" at bounding box center [317, 103] width 5 height 5
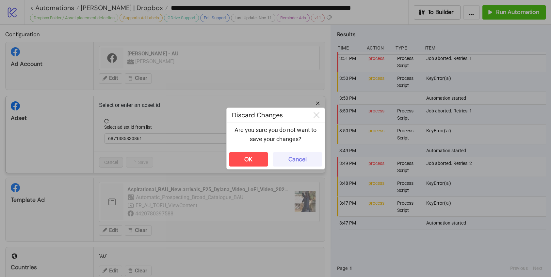
click at [297, 158] on div "Cancel" at bounding box center [297, 160] width 18 height 8
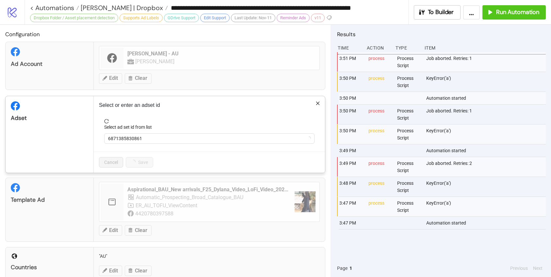
click at [316, 102] on icon "close" at bounding box center [318, 104] width 4 height 4
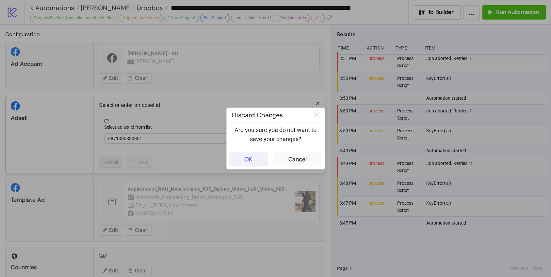
click at [246, 157] on div "OK" at bounding box center [248, 160] width 8 height 8
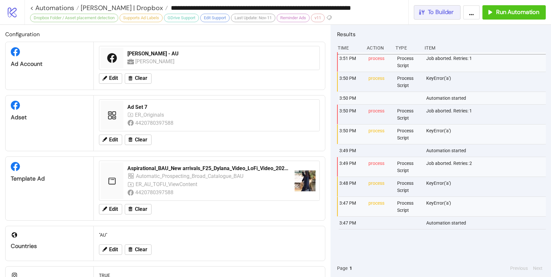
click at [450, 17] on button "To Builder" at bounding box center [437, 12] width 47 height 14
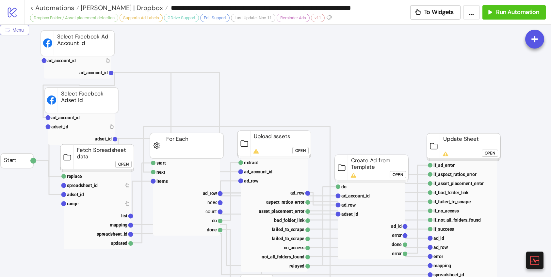
click at [16, 29] on span "Menu" at bounding box center [17, 29] width 11 height 5
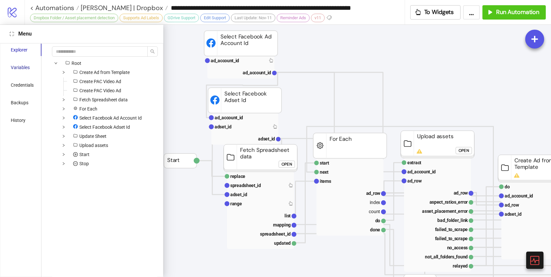
click at [19, 66] on div "Variables" at bounding box center [20, 67] width 19 height 7
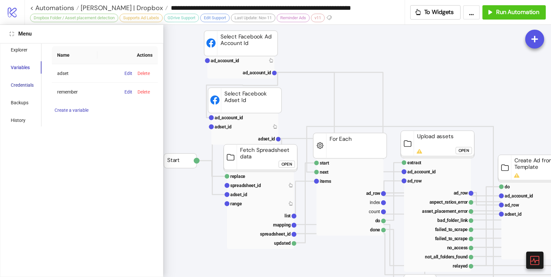
click at [23, 86] on div "Credentials" at bounding box center [22, 85] width 23 height 7
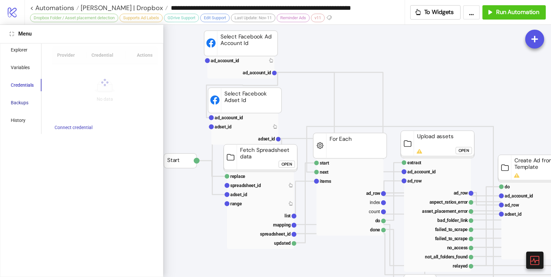
click at [23, 102] on div "Backups" at bounding box center [20, 102] width 18 height 7
click at [20, 123] on div "History" at bounding box center [18, 120] width 15 height 7
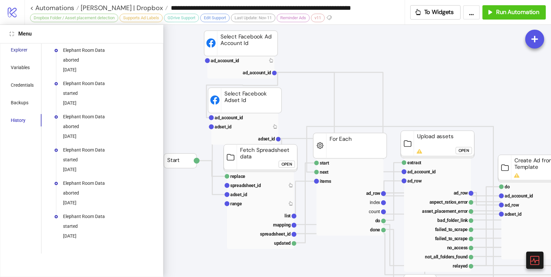
click at [24, 53] on div "Explorer" at bounding box center [19, 49] width 17 height 7
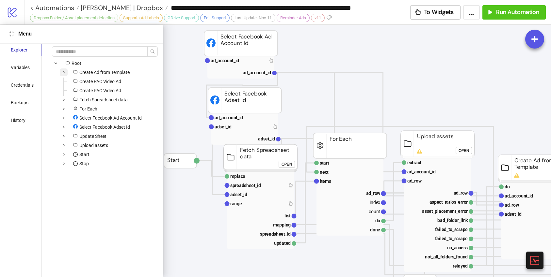
click at [61, 73] on span at bounding box center [64, 73] width 8 height 8
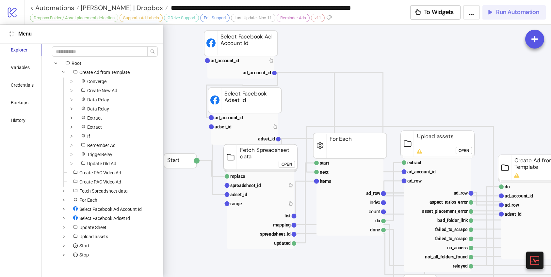
click at [488, 11] on icon "button" at bounding box center [489, 12] width 6 height 6
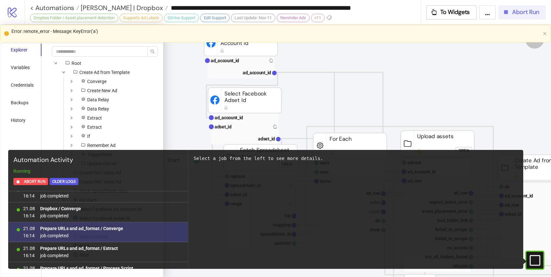
scroll to position [702, 0]
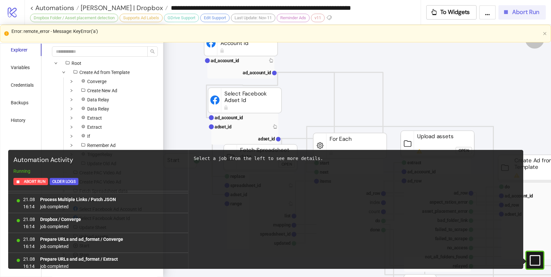
click at [518, 14] on span "Abort Run" at bounding box center [525, 12] width 27 height 8
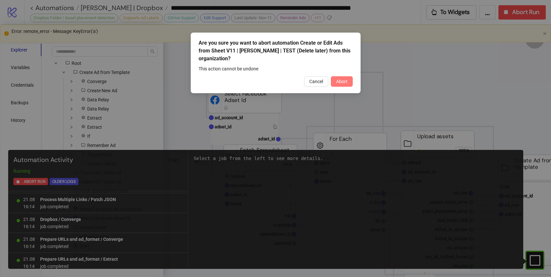
click at [351, 83] on button "Abort" at bounding box center [342, 81] width 22 height 10
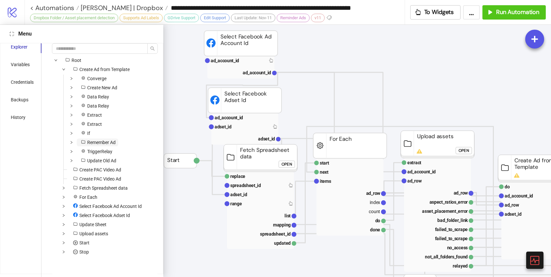
scroll to position [3, 0]
click at [437, 13] on span "To Widgets" at bounding box center [439, 12] width 30 height 8
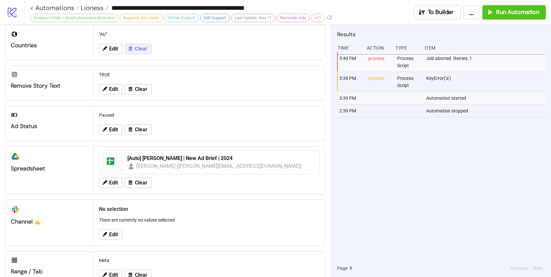
scroll to position [199, 0]
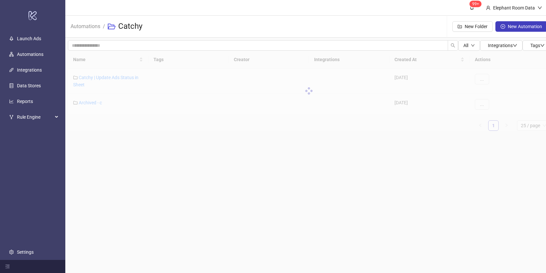
click at [50, 172] on ul "Launch Ads Automations Integrations Data Stores Reports Rule Engine Settings" at bounding box center [32, 145] width 65 height 229
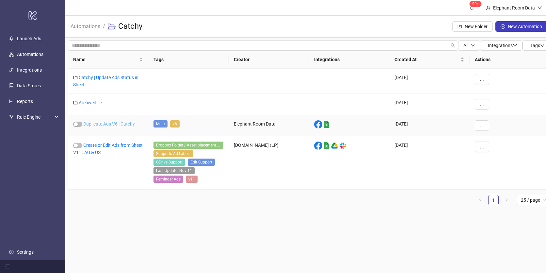
click at [103, 125] on link "Duplicate Ads V6 | Catchy" at bounding box center [109, 123] width 52 height 5
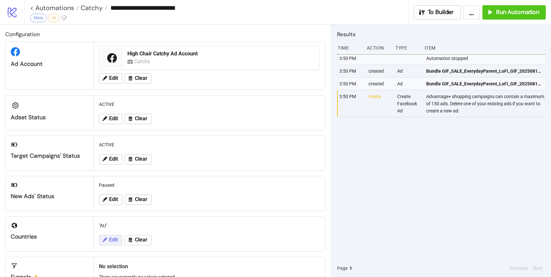
click at [113, 245] on button "Edit" at bounding box center [110, 240] width 23 height 10
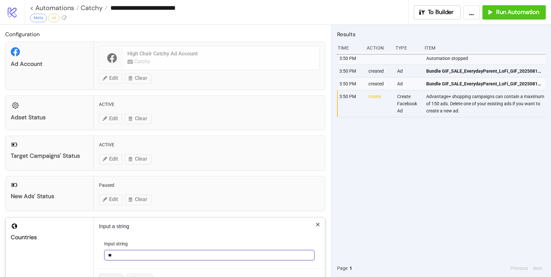
drag, startPoint x: 118, startPoint y: 254, endPoint x: 100, endPoint y: 253, distance: 17.7
click at [99, 252] on form "Input string **" at bounding box center [209, 255] width 221 height 28
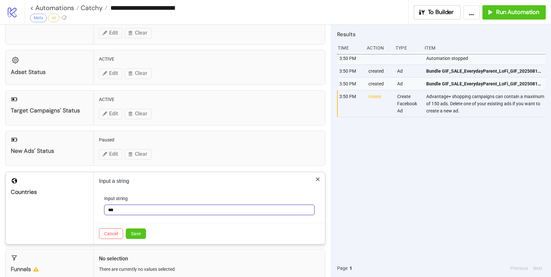
scroll to position [122, 0]
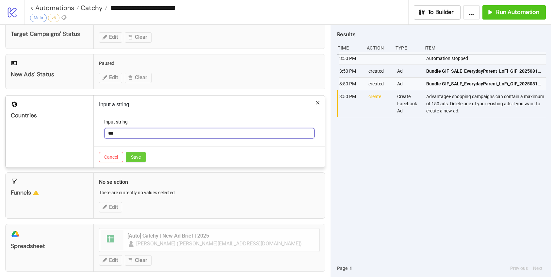
type input "***"
click at [131, 162] on button "Save" at bounding box center [136, 157] width 20 height 10
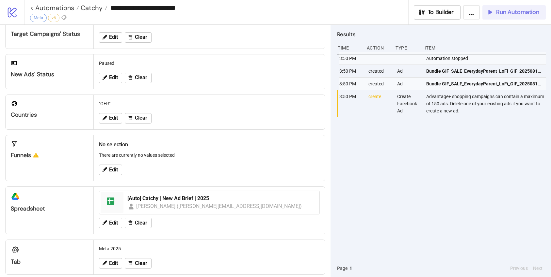
click at [537, 15] on span "Run Automation" at bounding box center [517, 12] width 43 height 8
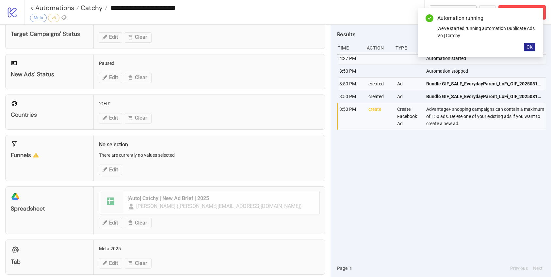
click at [532, 47] on button "OK" at bounding box center [529, 47] width 11 height 8
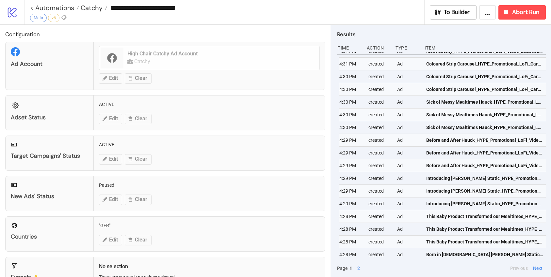
scroll to position [52, 0]
